Goal: Transaction & Acquisition: Download file/media

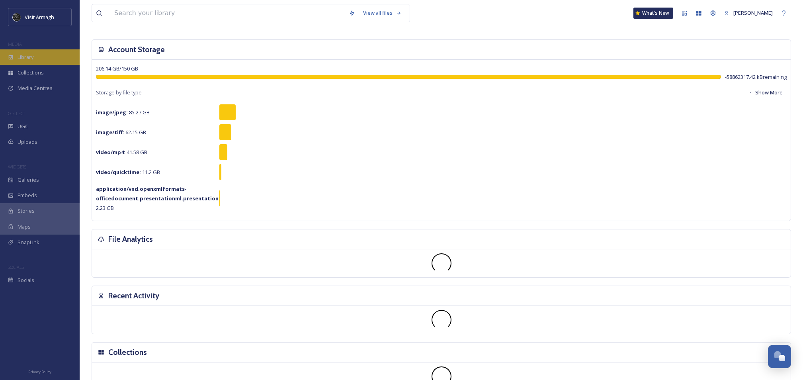
scroll to position [53, 0]
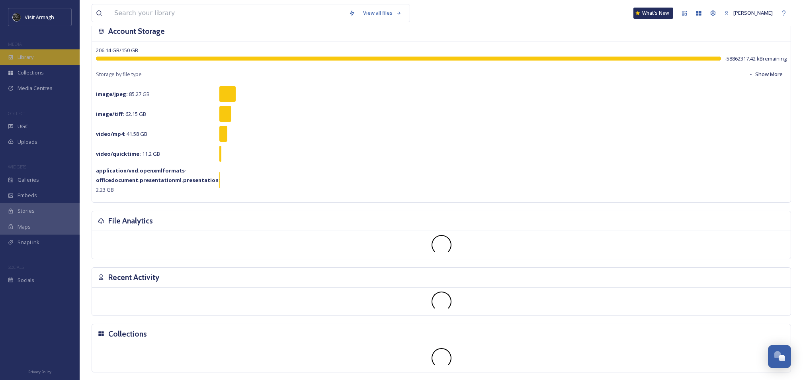
click at [27, 57] on span "Library" at bounding box center [26, 57] width 16 height 8
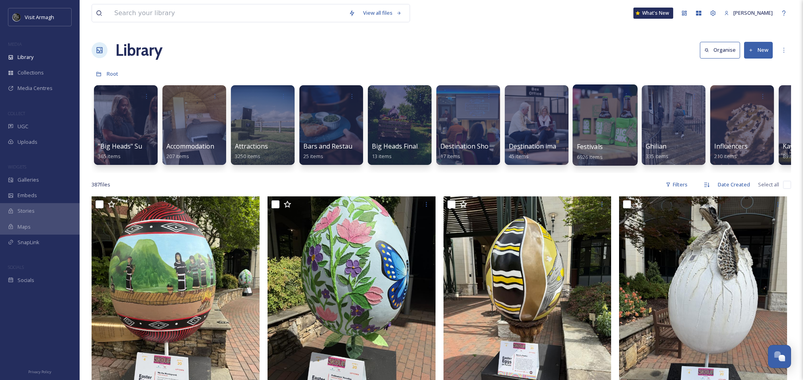
click at [586, 139] on div at bounding box center [604, 124] width 65 height 81
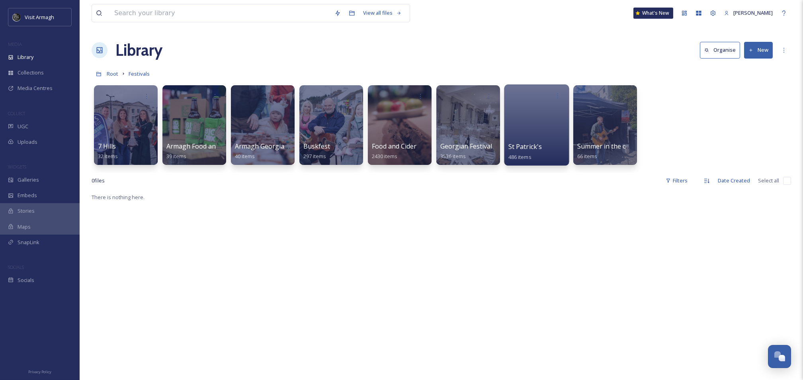
click at [532, 117] on div at bounding box center [536, 124] width 65 height 81
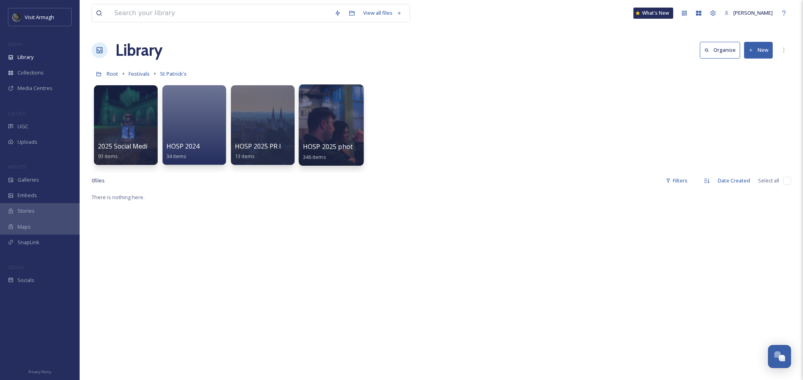
click at [322, 123] on div at bounding box center [331, 124] width 65 height 81
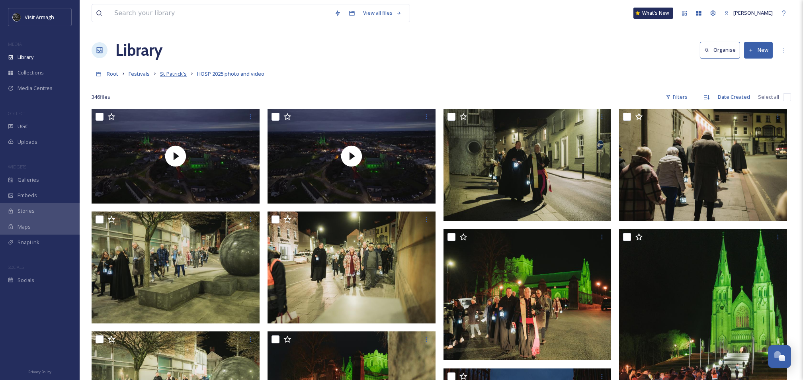
click at [169, 76] on span "St Patrick's" at bounding box center [173, 73] width 27 height 7
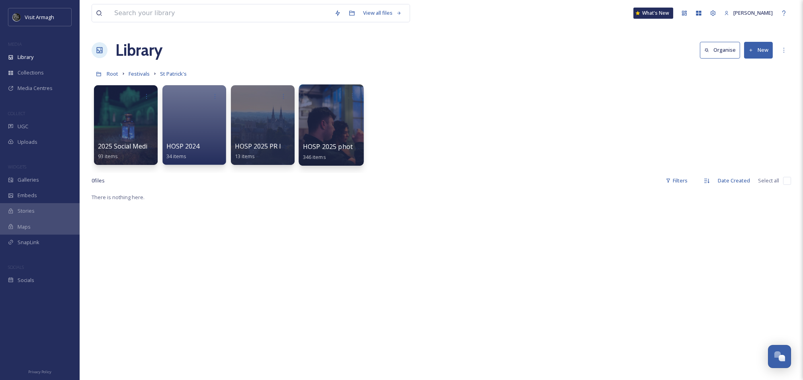
click at [331, 134] on div at bounding box center [331, 124] width 65 height 81
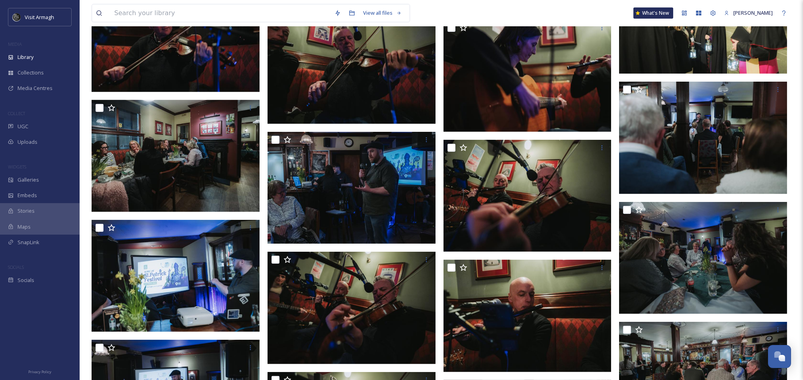
scroll to position [1518, 0]
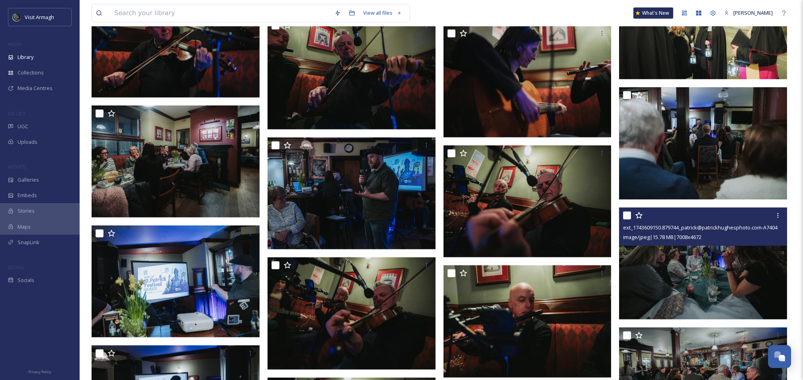
click at [712, 275] on img at bounding box center [703, 263] width 168 height 112
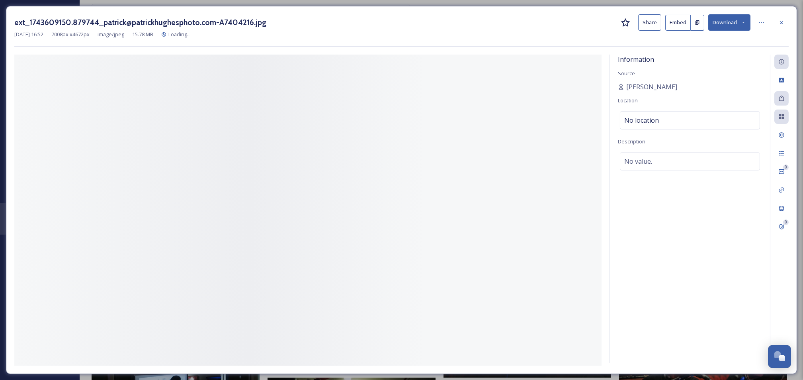
scroll to position [1545, 0]
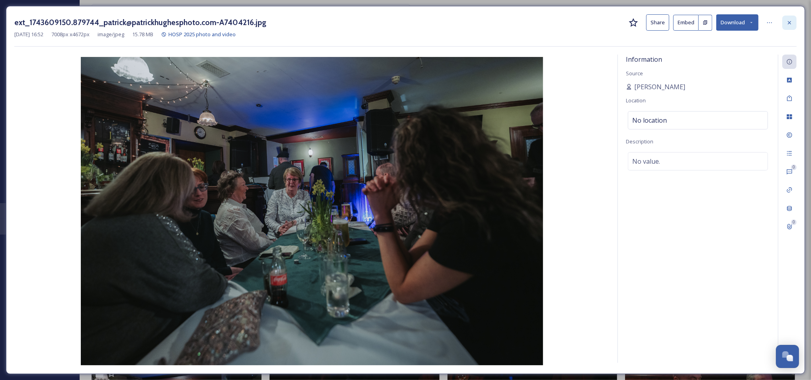
click at [792, 26] on div at bounding box center [789, 23] width 14 height 14
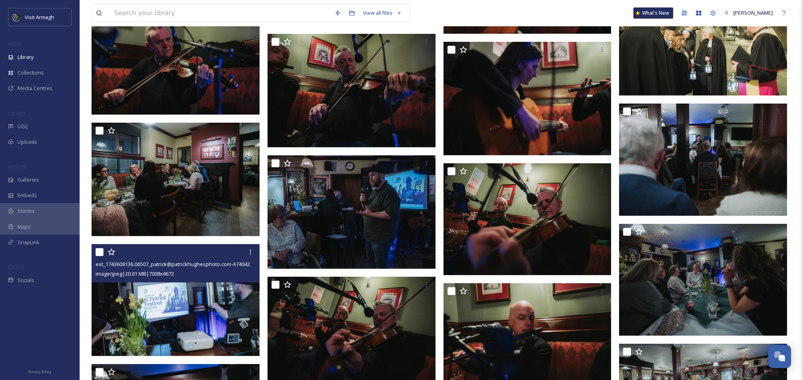
click at [181, 299] on img at bounding box center [176, 300] width 168 height 112
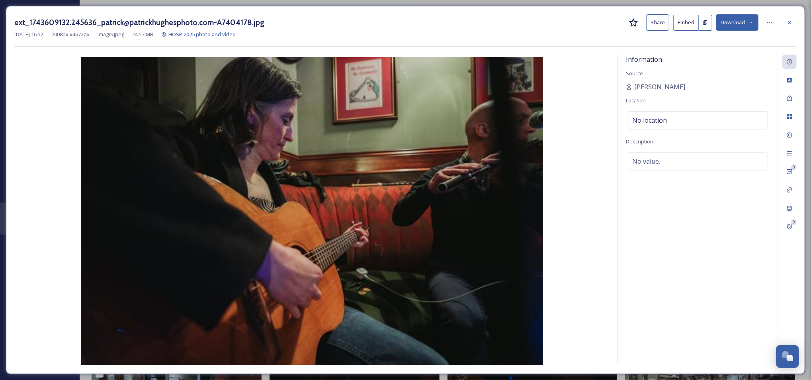
click at [787, 24] on icon at bounding box center [789, 23] width 6 height 6
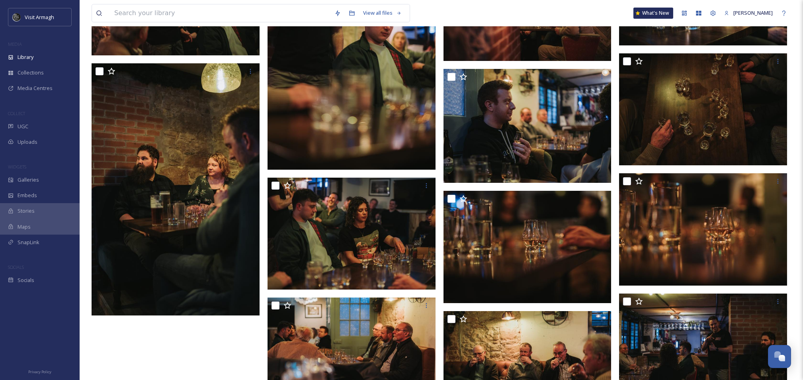
scroll to position [10763, 0]
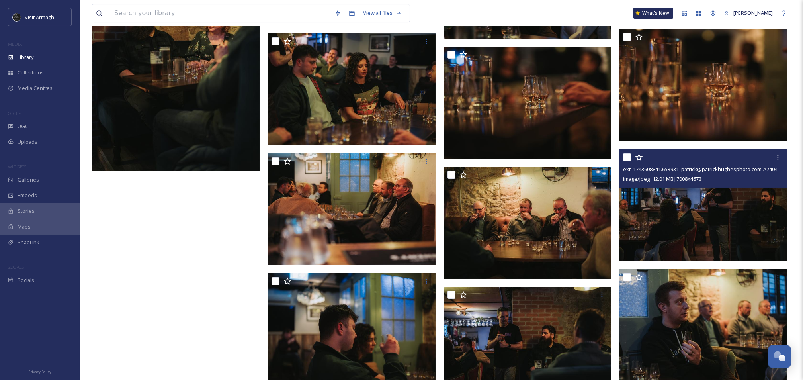
scroll to position [11007, 0]
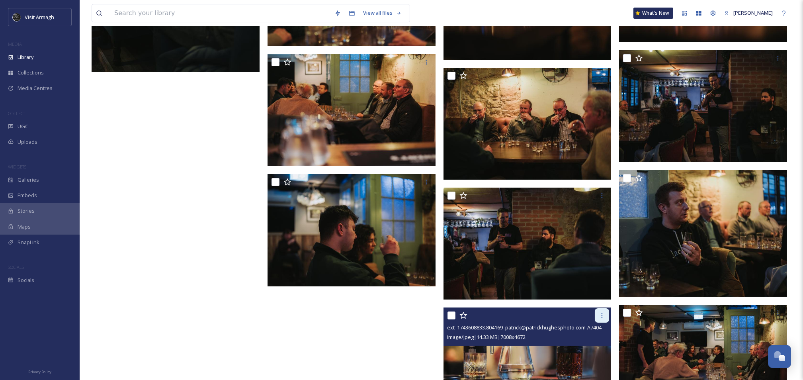
click at [601, 317] on icon at bounding box center [601, 315] width 1 height 5
click at [567, 351] on span "Download" at bounding box center [566, 348] width 24 height 8
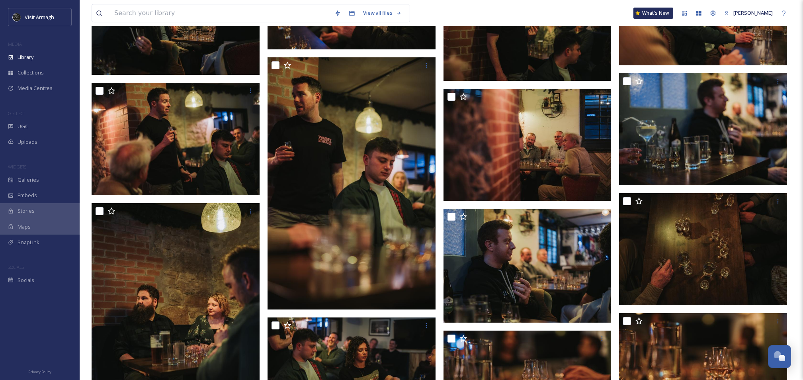
scroll to position [10638, 0]
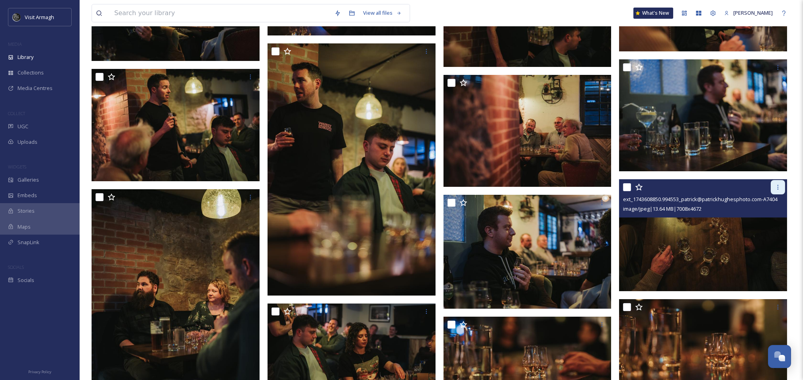
click at [778, 189] on icon at bounding box center [777, 187] width 1 height 5
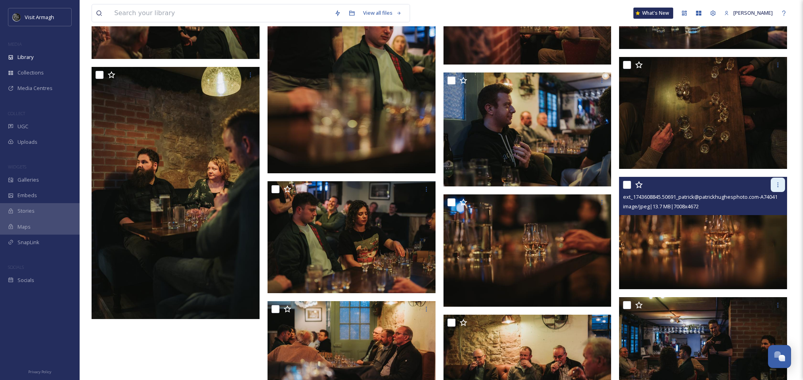
scroll to position [10762, 0]
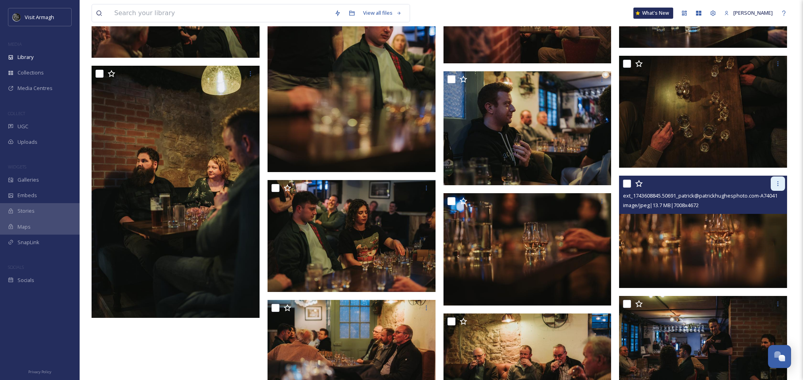
click at [779, 185] on icon at bounding box center [778, 183] width 6 height 6
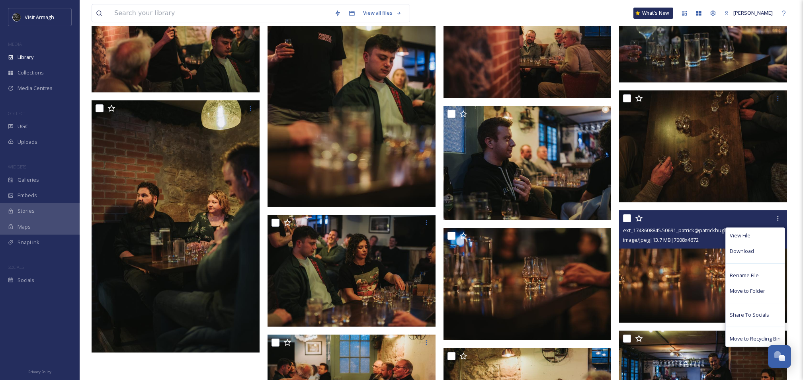
scroll to position [10709, 0]
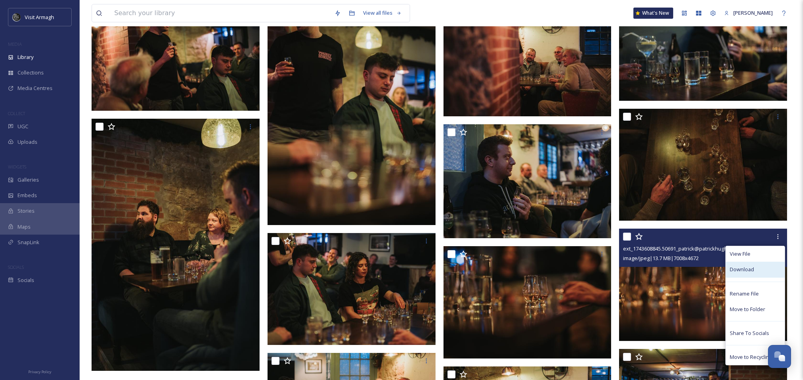
click at [748, 266] on span "Download" at bounding box center [742, 269] width 24 height 8
